Goal: Information Seeking & Learning: Learn about a topic

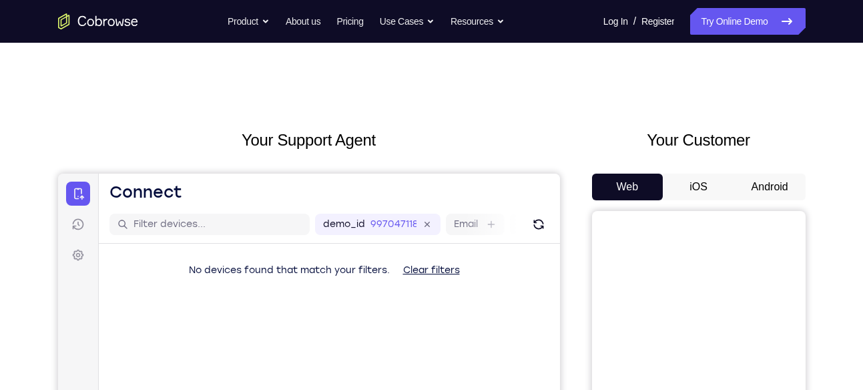
click at [747, 175] on button "Android" at bounding box center [769, 186] width 71 height 27
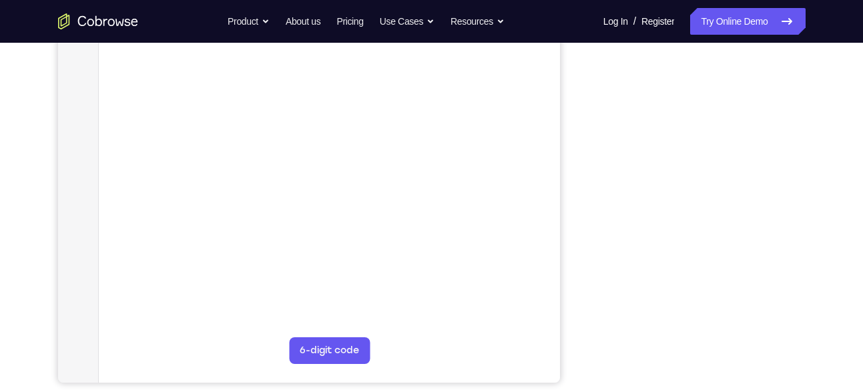
scroll to position [239, 0]
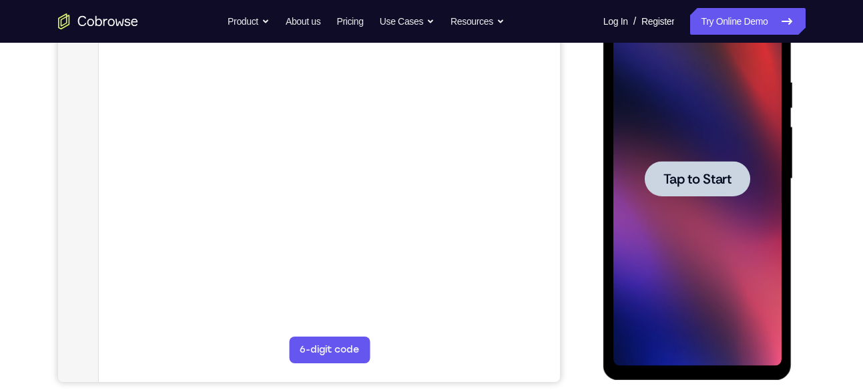
click at [727, 191] on div at bounding box center [696, 178] width 105 height 35
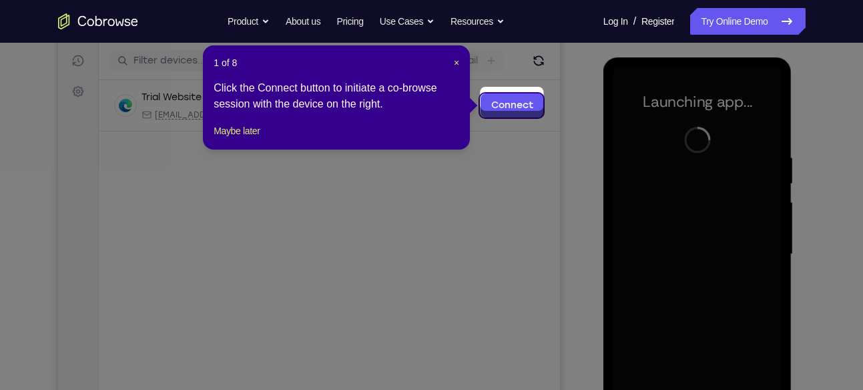
scroll to position [171, 0]
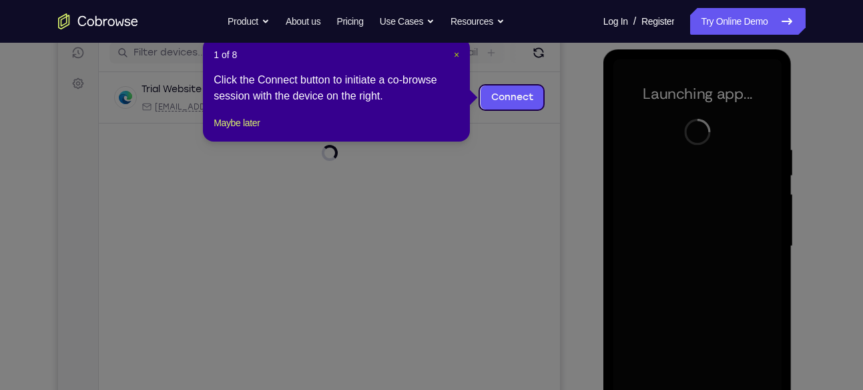
click at [456, 52] on span "×" at bounding box center [456, 54] width 5 height 11
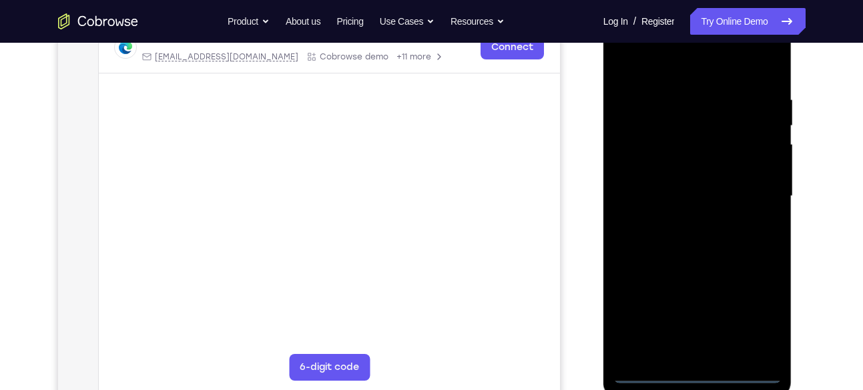
scroll to position [222, 0]
click at [695, 373] on div at bounding box center [697, 196] width 168 height 374
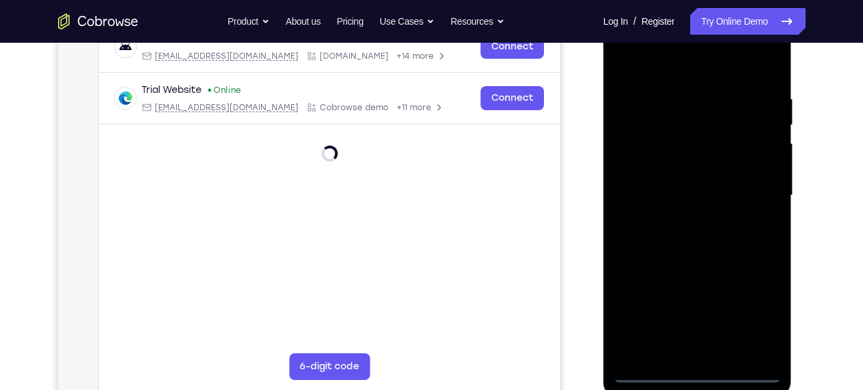
click at [753, 313] on div at bounding box center [697, 196] width 168 height 374
click at [754, 321] on div at bounding box center [697, 196] width 168 height 374
click at [670, 77] on div at bounding box center [697, 196] width 168 height 374
click at [652, 78] on div at bounding box center [697, 196] width 168 height 374
click at [667, 71] on div at bounding box center [697, 196] width 168 height 374
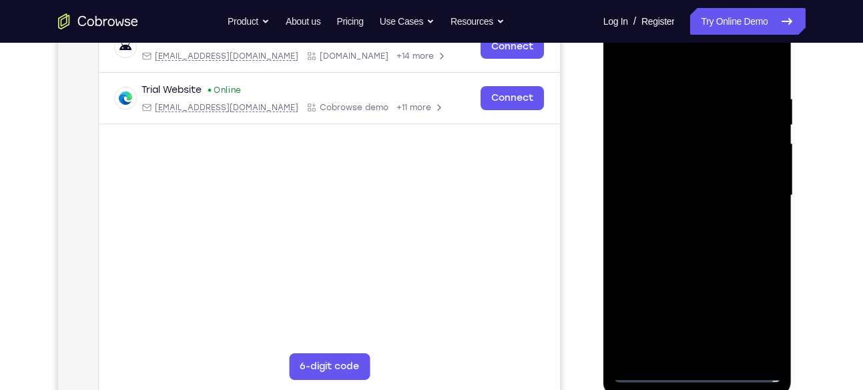
scroll to position [111, 0]
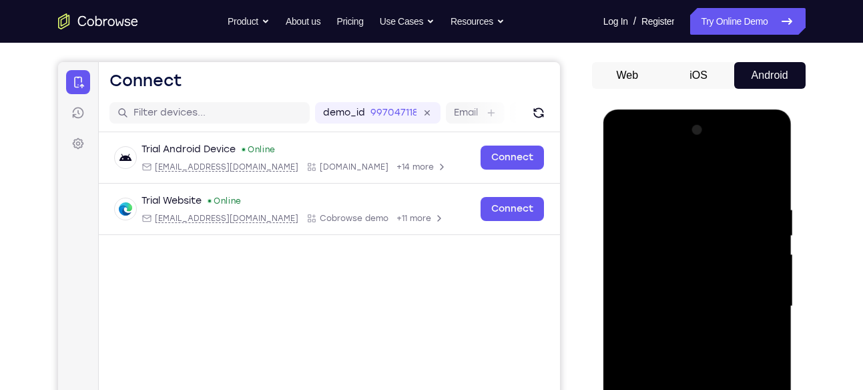
click at [642, 261] on div at bounding box center [697, 306] width 168 height 374
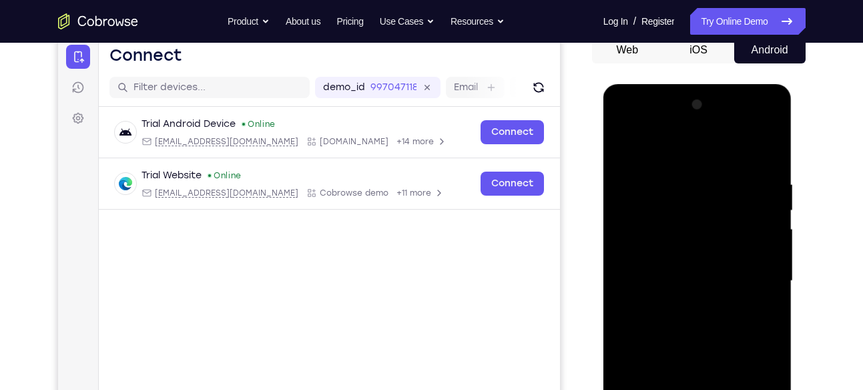
scroll to position [137, 0]
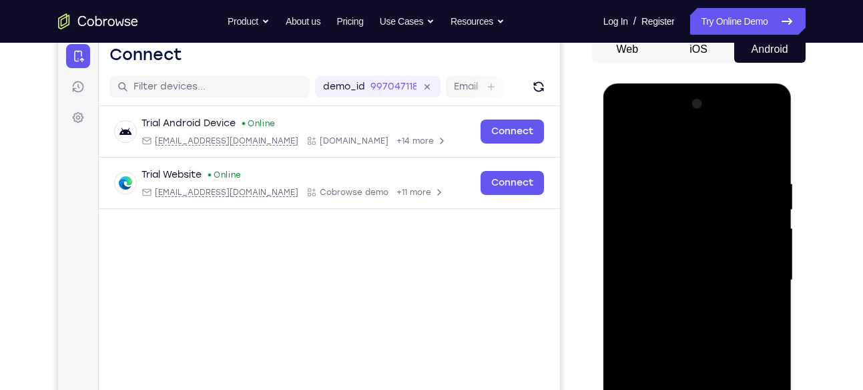
click at [649, 290] on div at bounding box center [697, 280] width 168 height 374
click at [646, 268] on div at bounding box center [697, 280] width 168 height 374
click at [652, 292] on div at bounding box center [697, 280] width 168 height 374
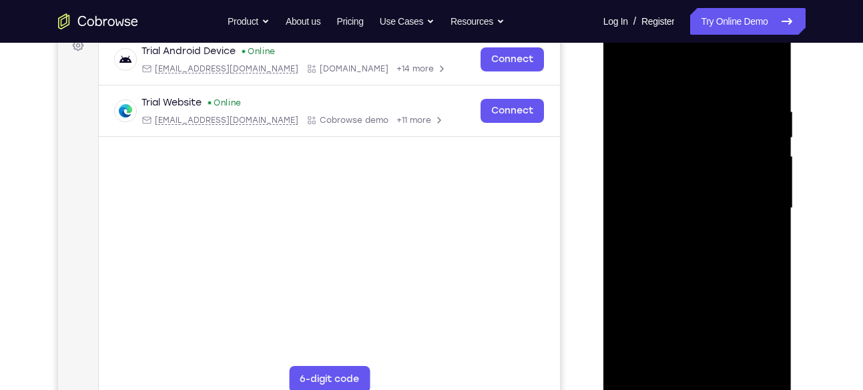
scroll to position [214, 0]
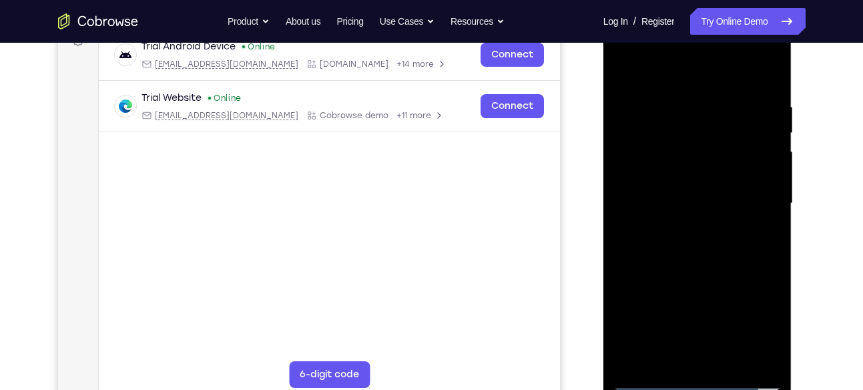
drag, startPoint x: 714, startPoint y: 276, endPoint x: 705, endPoint y: 195, distance: 81.3
click at [705, 195] on div at bounding box center [697, 204] width 168 height 374
click at [690, 354] on div at bounding box center [697, 204] width 168 height 374
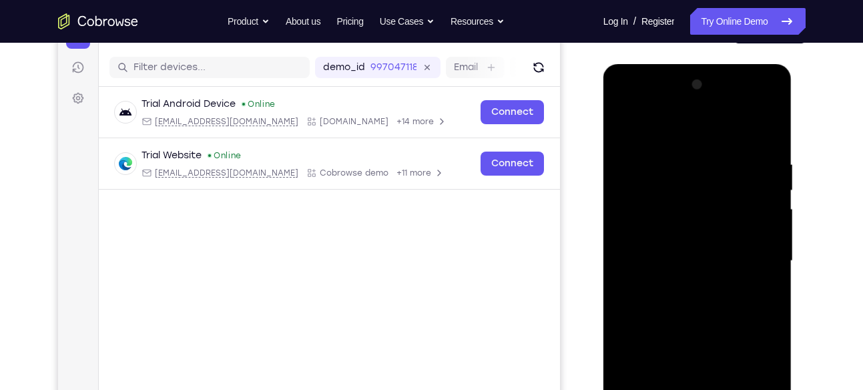
click at [727, 124] on div at bounding box center [697, 261] width 168 height 374
click at [737, 136] on div at bounding box center [697, 261] width 168 height 374
click at [632, 125] on div at bounding box center [697, 261] width 168 height 374
click at [757, 97] on div at bounding box center [697, 261] width 168 height 374
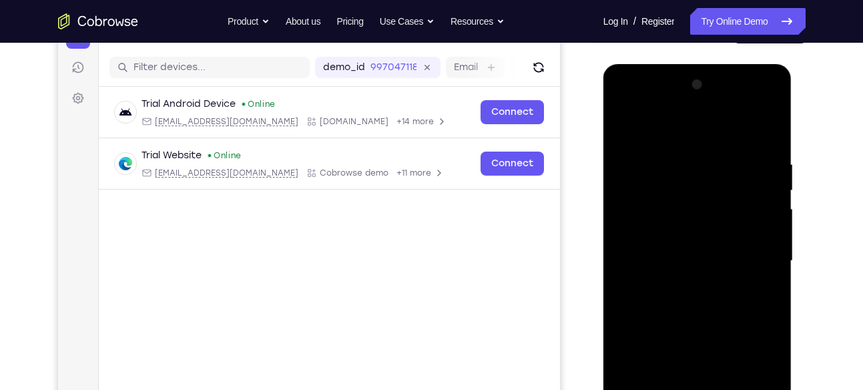
click at [618, 99] on div at bounding box center [697, 261] width 168 height 374
click at [757, 247] on div at bounding box center [697, 261] width 168 height 374
click at [684, 283] on div at bounding box center [697, 261] width 168 height 374
click at [658, 189] on div at bounding box center [697, 261] width 168 height 374
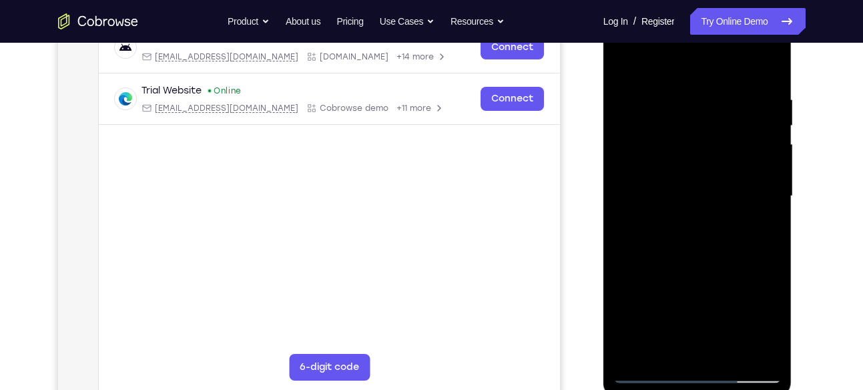
scroll to position [221, 0]
click at [678, 96] on div at bounding box center [697, 197] width 168 height 374
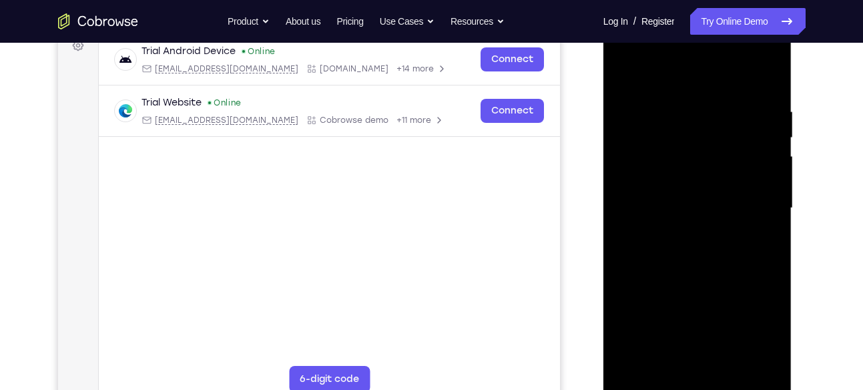
scroll to position [208, 0]
click at [763, 194] on div at bounding box center [697, 210] width 168 height 374
click at [763, 105] on div at bounding box center [697, 210] width 168 height 374
click at [763, 83] on div at bounding box center [697, 210] width 168 height 374
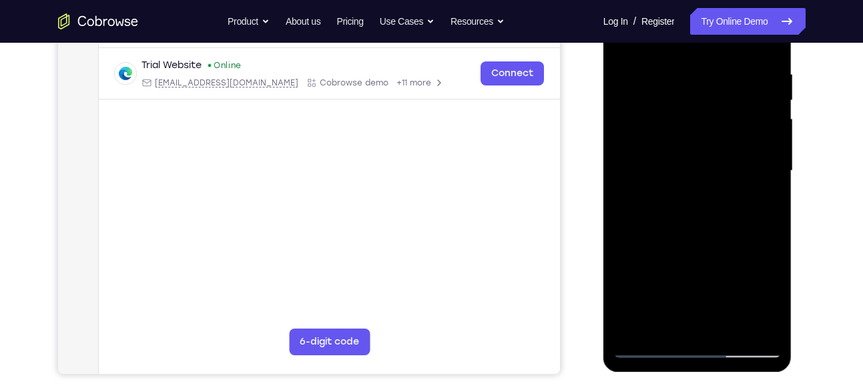
scroll to position [254, 0]
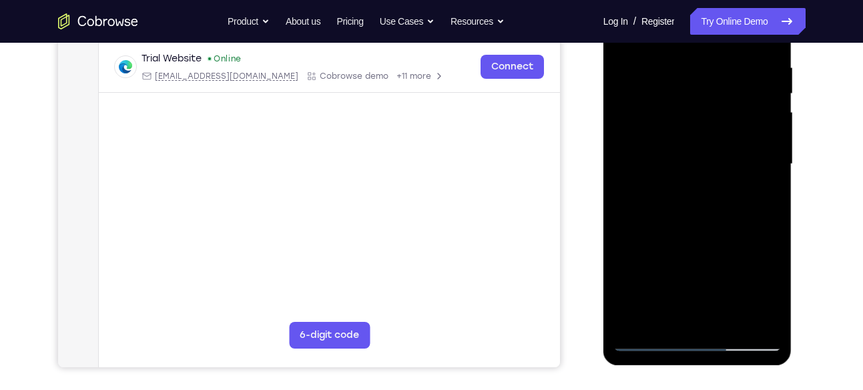
click at [731, 316] on div at bounding box center [697, 164] width 168 height 374
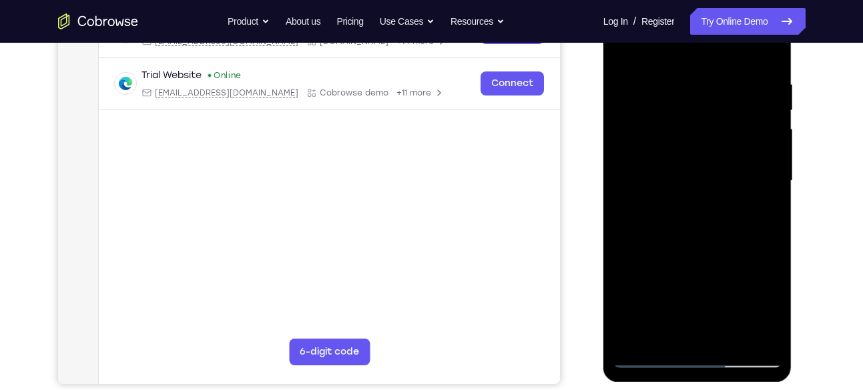
scroll to position [236, 0]
click at [692, 250] on div at bounding box center [697, 182] width 168 height 374
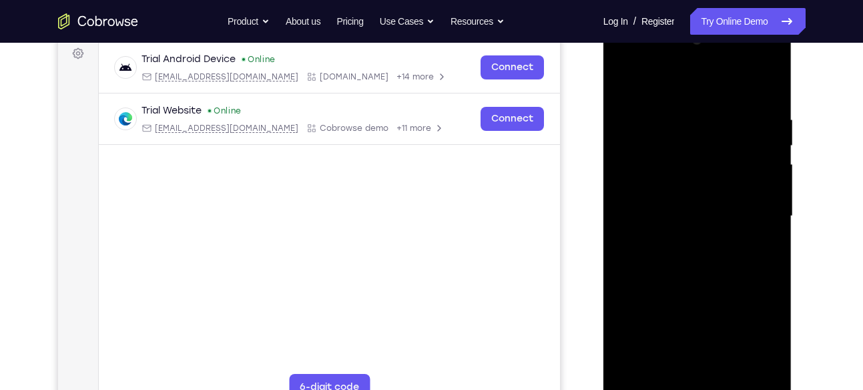
click at [628, 79] on div at bounding box center [697, 216] width 168 height 374
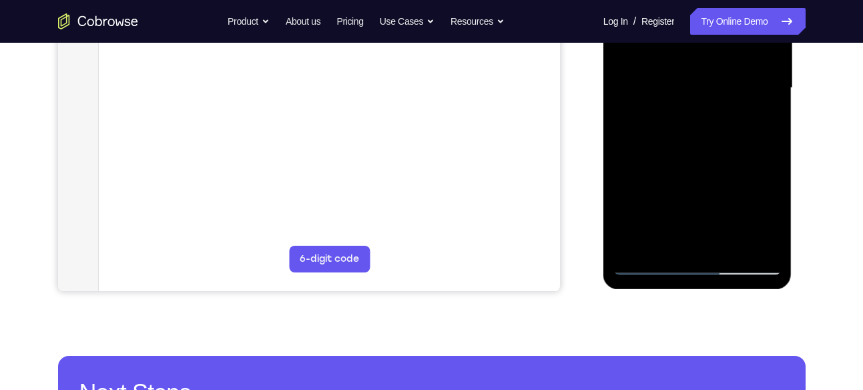
drag, startPoint x: 747, startPoint y: 72, endPoint x: 741, endPoint y: 63, distance: 10.5
click at [741, 63] on div at bounding box center [697, 88] width 168 height 374
drag, startPoint x: 693, startPoint y: 186, endPoint x: 665, endPoint y: 55, distance: 134.4
click at [665, 55] on div at bounding box center [697, 88] width 168 height 374
drag, startPoint x: 696, startPoint y: 187, endPoint x: 678, endPoint y: 56, distance: 132.7
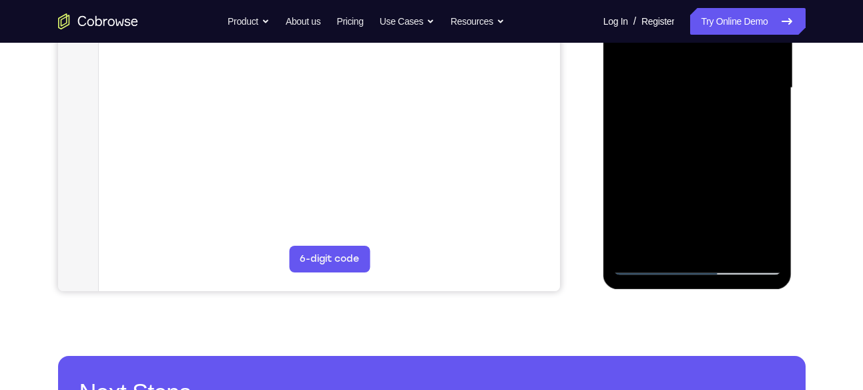
click at [678, 56] on div at bounding box center [697, 88] width 168 height 374
drag, startPoint x: 703, startPoint y: 222, endPoint x: 701, endPoint y: 196, distance: 26.2
click at [701, 196] on div at bounding box center [697, 88] width 168 height 374
drag, startPoint x: 701, startPoint y: 196, endPoint x: 680, endPoint y: 76, distance: 121.9
click at [680, 76] on div at bounding box center [697, 88] width 168 height 374
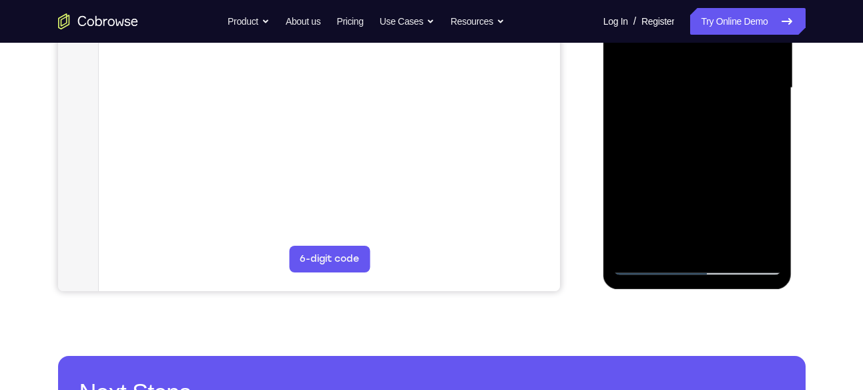
drag, startPoint x: 683, startPoint y: 185, endPoint x: 662, endPoint y: 66, distance: 121.2
click at [662, 66] on div at bounding box center [697, 88] width 168 height 374
drag, startPoint x: 676, startPoint y: 163, endPoint x: 658, endPoint y: 19, distance: 145.2
click at [658, 19] on div at bounding box center [697, 88] width 168 height 374
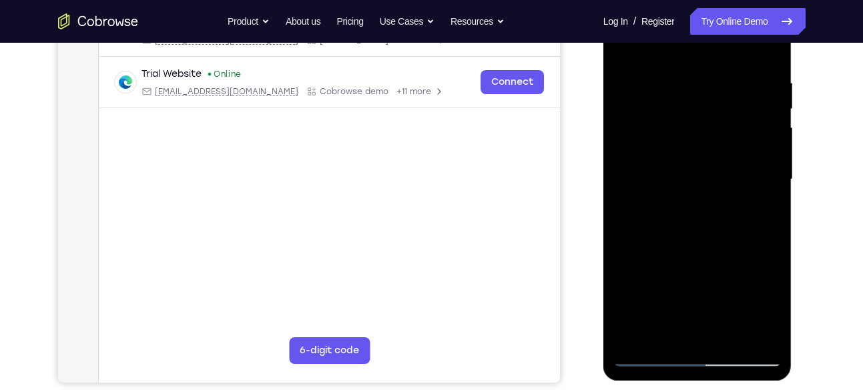
scroll to position [237, 0]
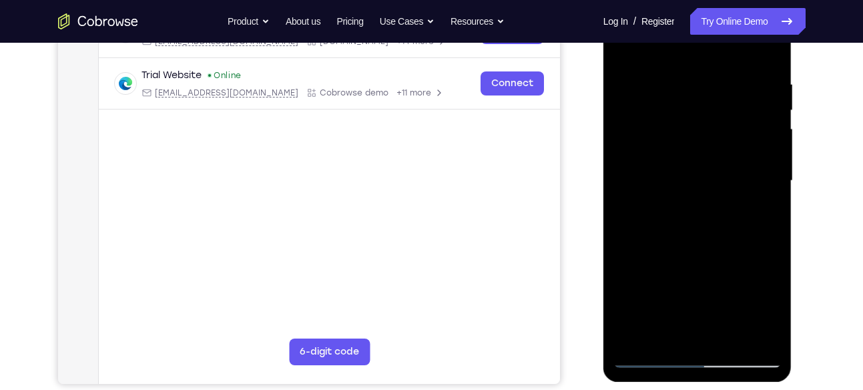
drag, startPoint x: 662, startPoint y: 240, endPoint x: 646, endPoint y: 37, distance: 203.5
click at [646, 37] on div at bounding box center [697, 181] width 168 height 374
drag, startPoint x: 680, startPoint y: 286, endPoint x: 662, endPoint y: 56, distance: 230.2
click at [662, 56] on div at bounding box center [697, 181] width 168 height 374
drag, startPoint x: 705, startPoint y: 121, endPoint x: 685, endPoint y: 260, distance: 140.9
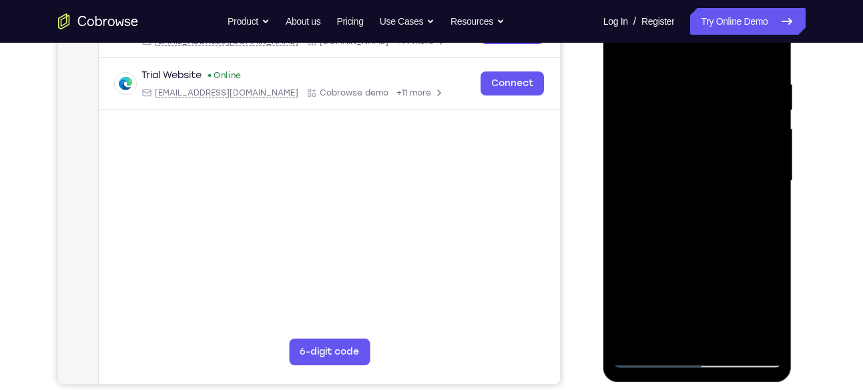
click at [685, 260] on div at bounding box center [697, 181] width 168 height 374
drag, startPoint x: 671, startPoint y: 101, endPoint x: 630, endPoint y: 263, distance: 166.5
click at [630, 263] on div at bounding box center [697, 181] width 168 height 374
drag, startPoint x: 711, startPoint y: 95, endPoint x: 702, endPoint y: 206, distance: 111.8
click at [702, 206] on div at bounding box center [697, 181] width 168 height 374
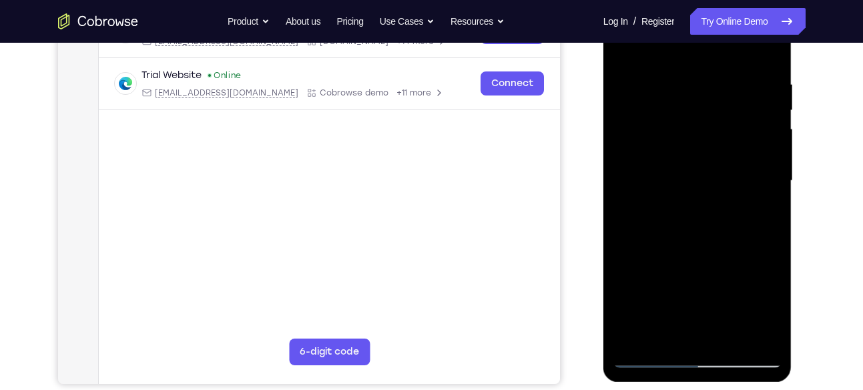
click at [771, 174] on div at bounding box center [697, 181] width 168 height 374
click at [770, 173] on div at bounding box center [697, 181] width 168 height 374
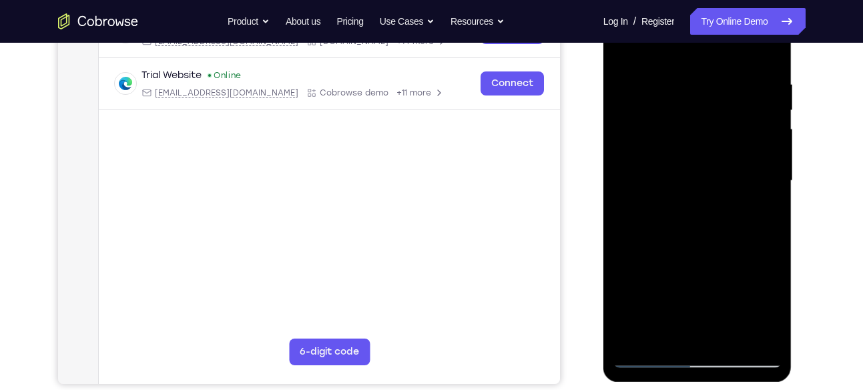
click at [770, 173] on div at bounding box center [697, 181] width 168 height 374
drag, startPoint x: 696, startPoint y: 301, endPoint x: 709, endPoint y: 63, distance: 237.9
click at [709, 63] on div at bounding box center [697, 181] width 168 height 374
drag, startPoint x: 691, startPoint y: 280, endPoint x: 658, endPoint y: 24, distance: 257.7
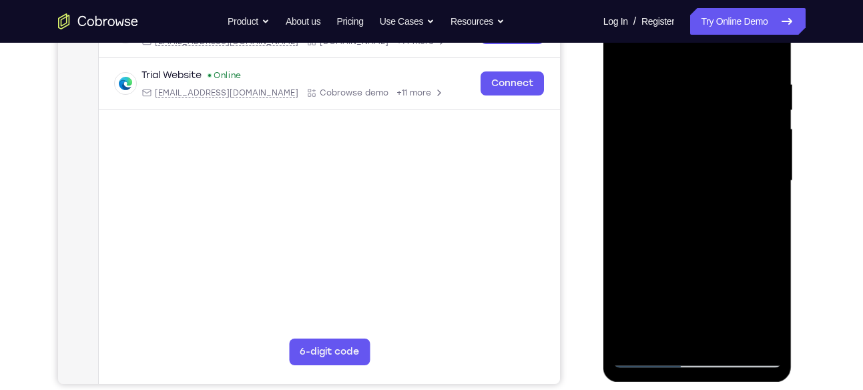
click at [658, 24] on div at bounding box center [697, 181] width 168 height 374
click at [761, 338] on div at bounding box center [697, 181] width 168 height 374
drag, startPoint x: 656, startPoint y: 204, endPoint x: 652, endPoint y: 43, distance: 161.5
click at [652, 43] on div at bounding box center [697, 181] width 168 height 374
drag, startPoint x: 701, startPoint y: 274, endPoint x: 685, endPoint y: 123, distance: 151.7
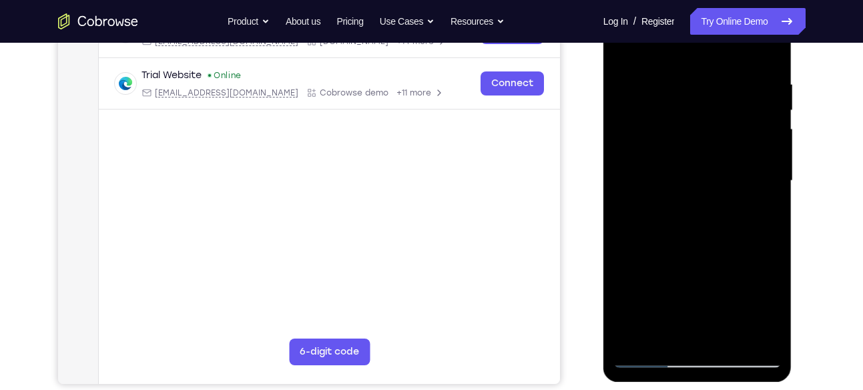
click at [685, 123] on div at bounding box center [697, 181] width 168 height 374
click at [759, 338] on div at bounding box center [697, 181] width 168 height 374
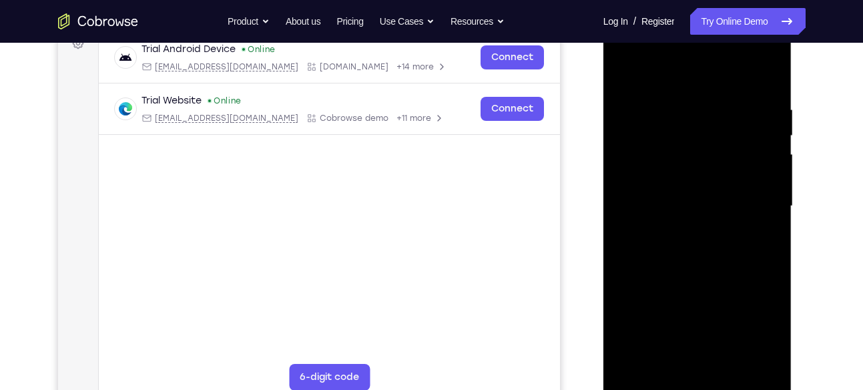
scroll to position [209, 0]
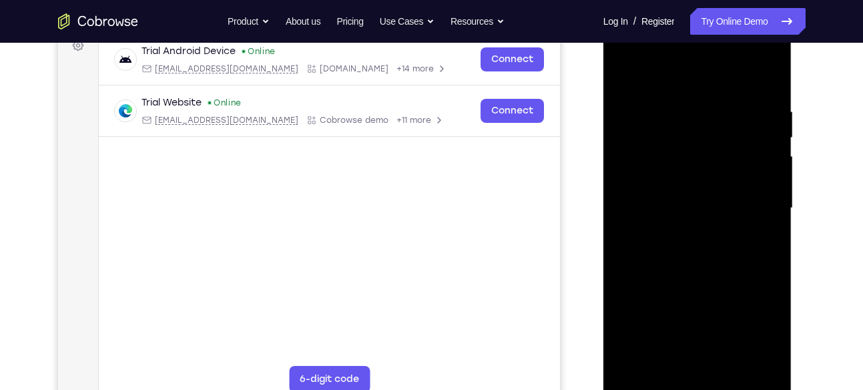
click at [624, 75] on div at bounding box center [697, 208] width 168 height 374
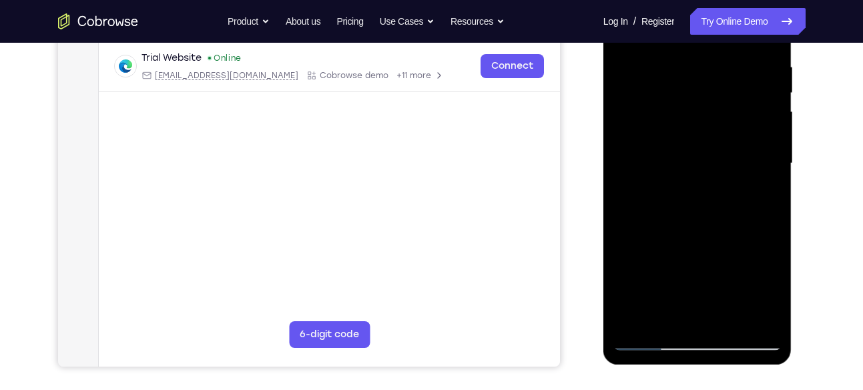
scroll to position [255, 0]
drag, startPoint x: 705, startPoint y: 264, endPoint x: 700, endPoint y: -11, distance: 275.6
click at [700, 0] on div at bounding box center [697, 163] width 168 height 374
drag, startPoint x: 691, startPoint y: 283, endPoint x: 689, endPoint y: 69, distance: 214.2
click at [689, 69] on div at bounding box center [697, 163] width 168 height 374
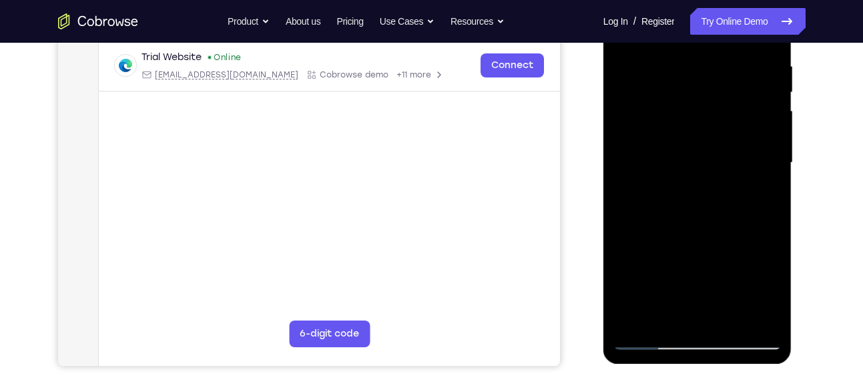
drag, startPoint x: 691, startPoint y: 256, endPoint x: 695, endPoint y: -11, distance: 267.6
click at [695, 0] on div at bounding box center [697, 163] width 168 height 374
drag, startPoint x: 694, startPoint y: 236, endPoint x: 685, endPoint y: 73, distance: 163.0
click at [685, 73] on div at bounding box center [697, 163] width 168 height 374
click at [638, 280] on div at bounding box center [697, 163] width 168 height 374
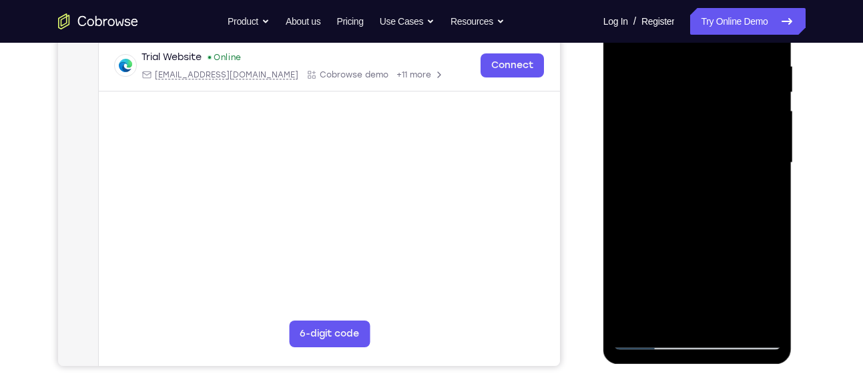
click at [687, 186] on div at bounding box center [697, 163] width 168 height 374
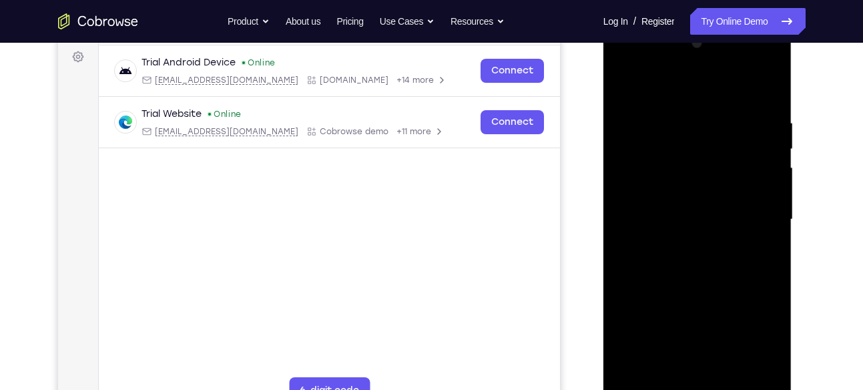
click at [749, 59] on div at bounding box center [697, 220] width 168 height 374
click at [655, 84] on div at bounding box center [697, 220] width 168 height 374
click at [767, 83] on div at bounding box center [697, 220] width 168 height 374
drag, startPoint x: 709, startPoint y: 285, endPoint x: 719, endPoint y: -11, distance: 296.4
click at [719, 23] on html "Online web based iOS Simulators and Android Emulators. Run iPhone, iPad, Mobile…" at bounding box center [698, 223] width 190 height 400
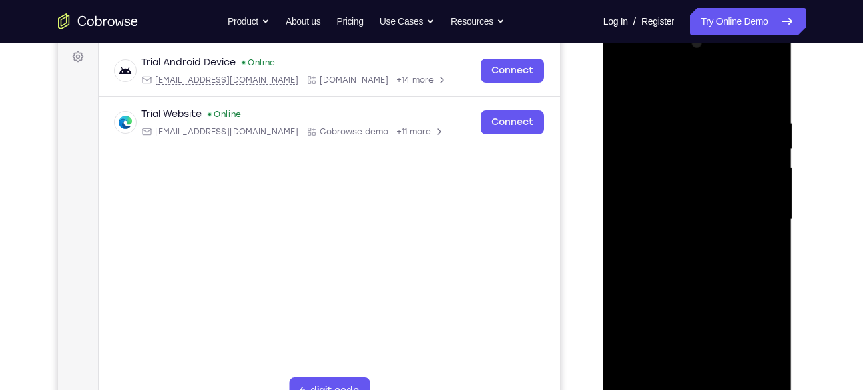
scroll to position [252, 0]
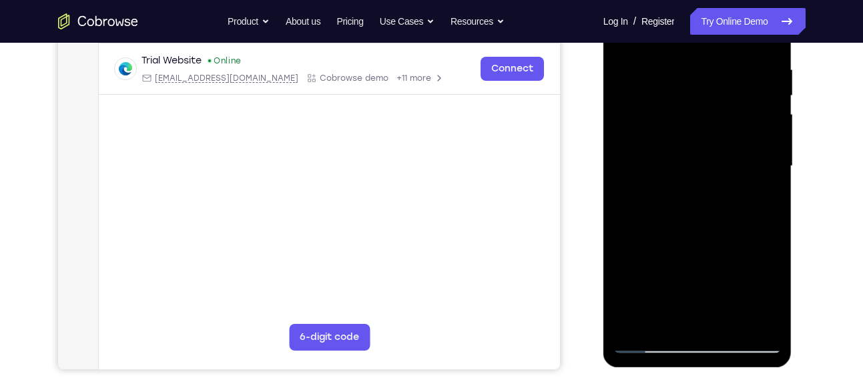
click at [645, 314] on div at bounding box center [697, 166] width 168 height 374
click at [698, 191] on div at bounding box center [697, 166] width 168 height 374
